Goal: Transaction & Acquisition: Purchase product/service

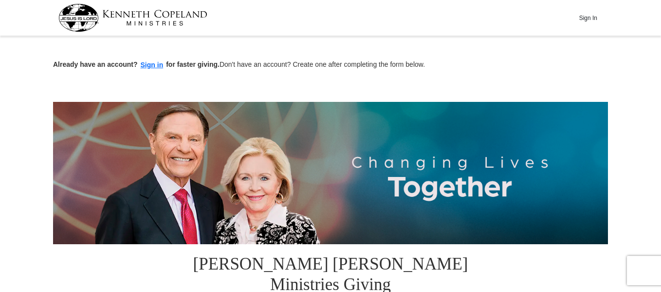
scroll to position [25, 0]
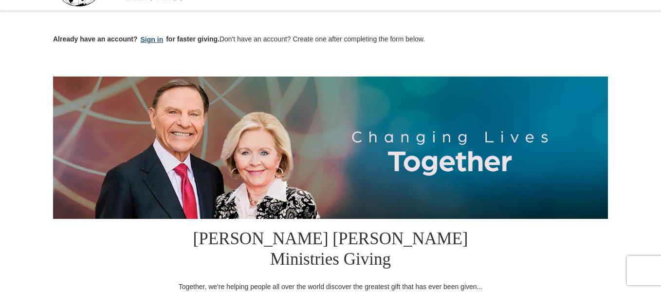
click at [150, 41] on button "Sign in" at bounding box center [152, 39] width 29 height 11
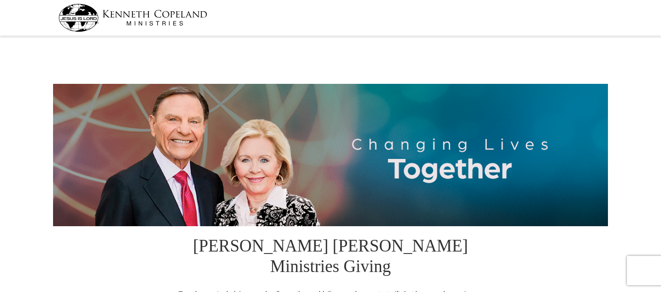
select select "TN"
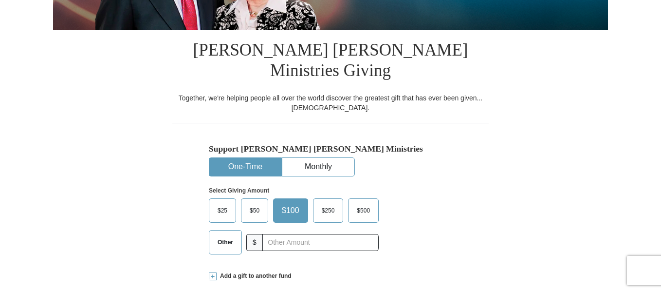
scroll to position [196, 0]
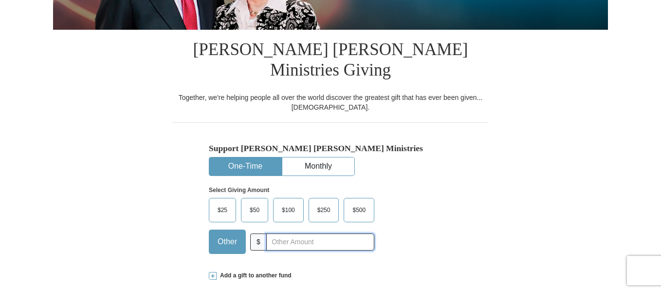
click at [275, 233] on input "text" at bounding box center [320, 241] width 108 height 17
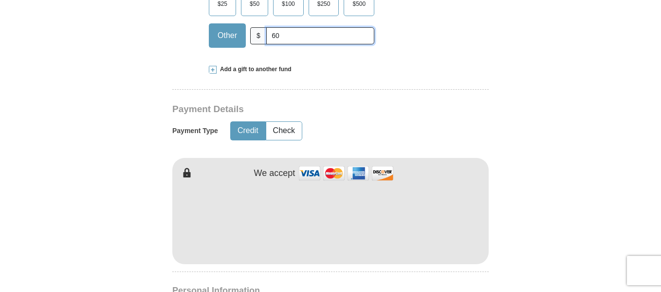
scroll to position [403, 0]
type input "60"
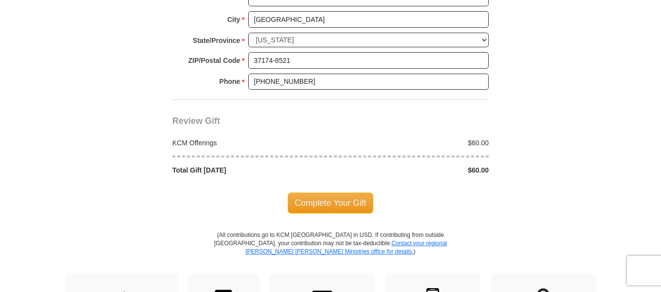
scroll to position [850, 0]
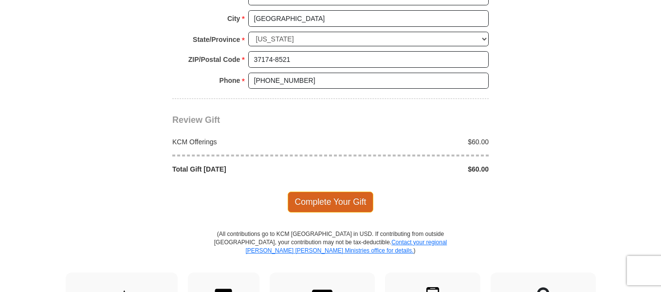
click at [340, 191] on span "Complete Your Gift" at bounding box center [331, 201] width 86 height 20
